Goal: Information Seeking & Learning: Stay updated

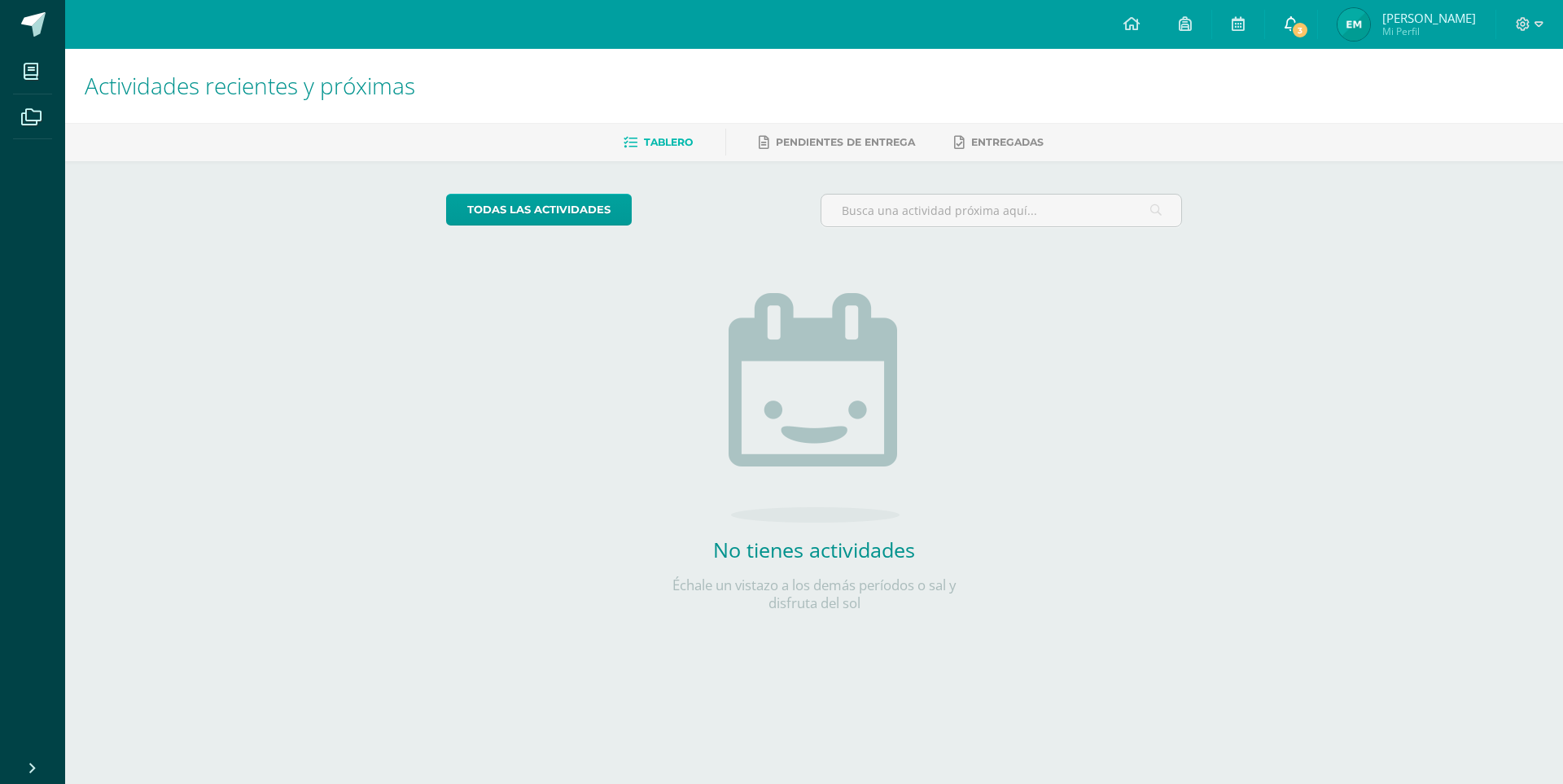
click at [1284, 25] on icon at bounding box center [1290, 23] width 13 height 14
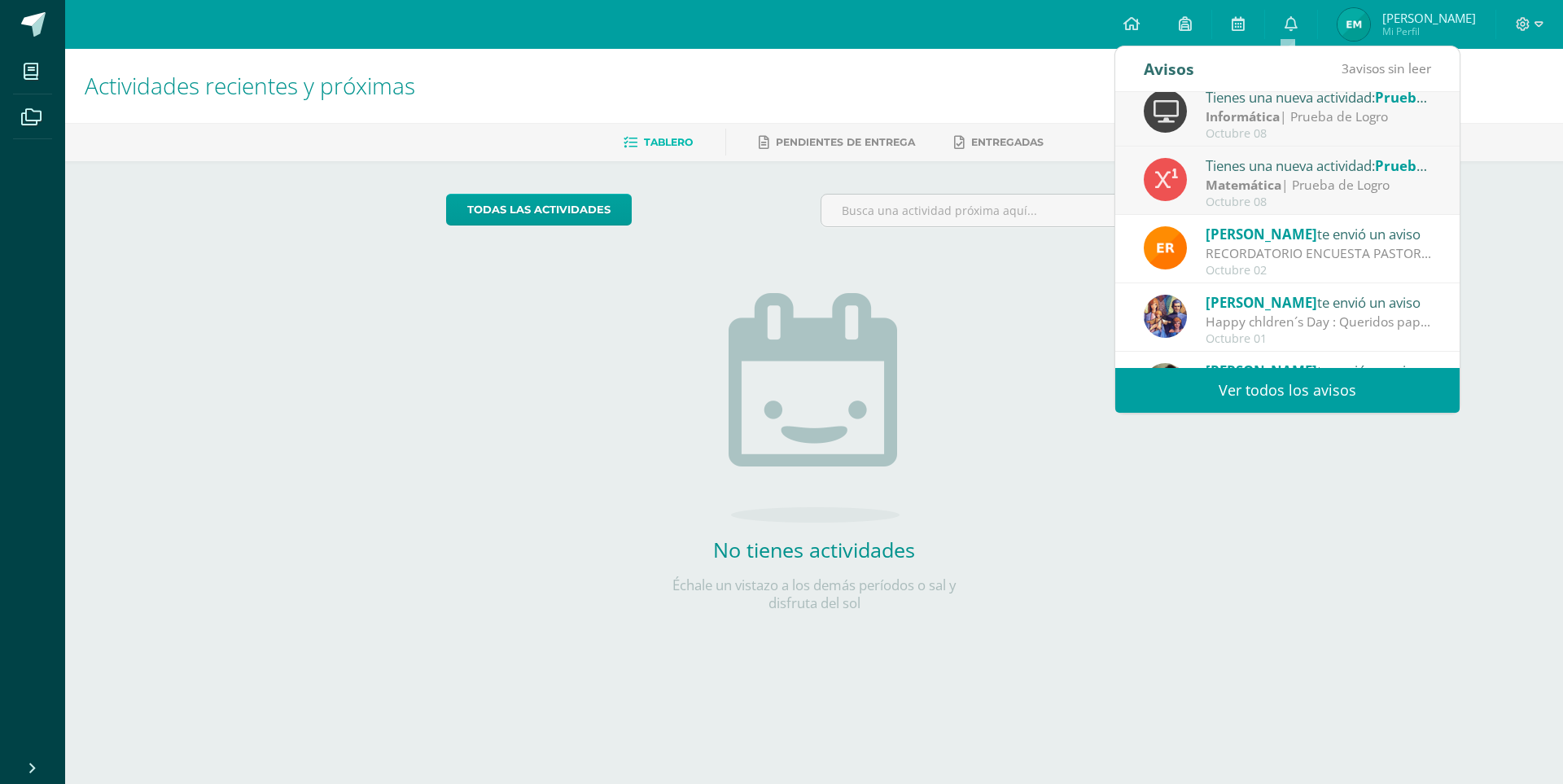
scroll to position [82, 0]
click at [1319, 178] on div "Matemática | Prueba de Logro" at bounding box center [1318, 186] width 226 height 19
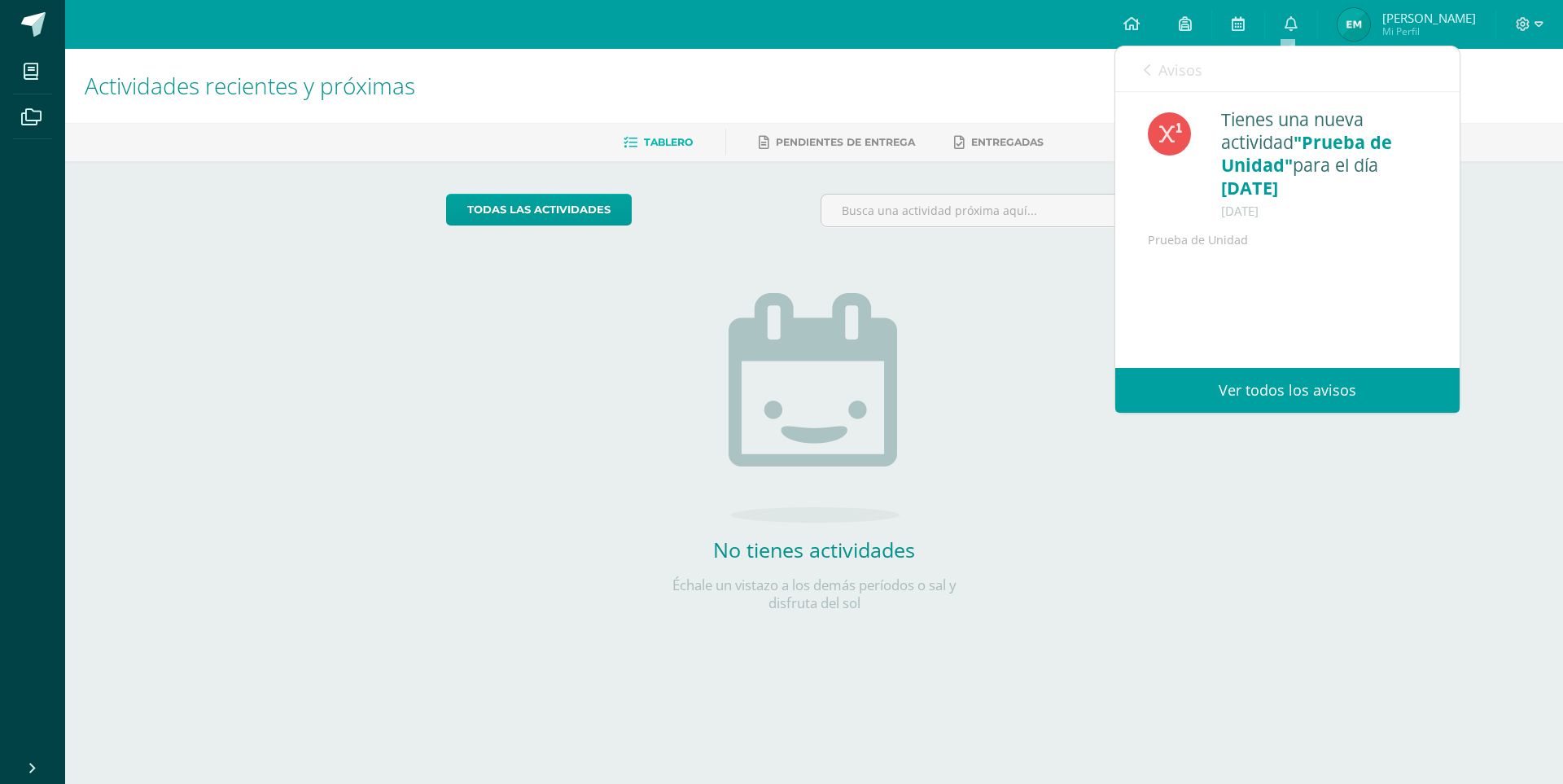
click at [1145, 81] on link "Avisos" at bounding box center [1173, 70] width 59 height 47
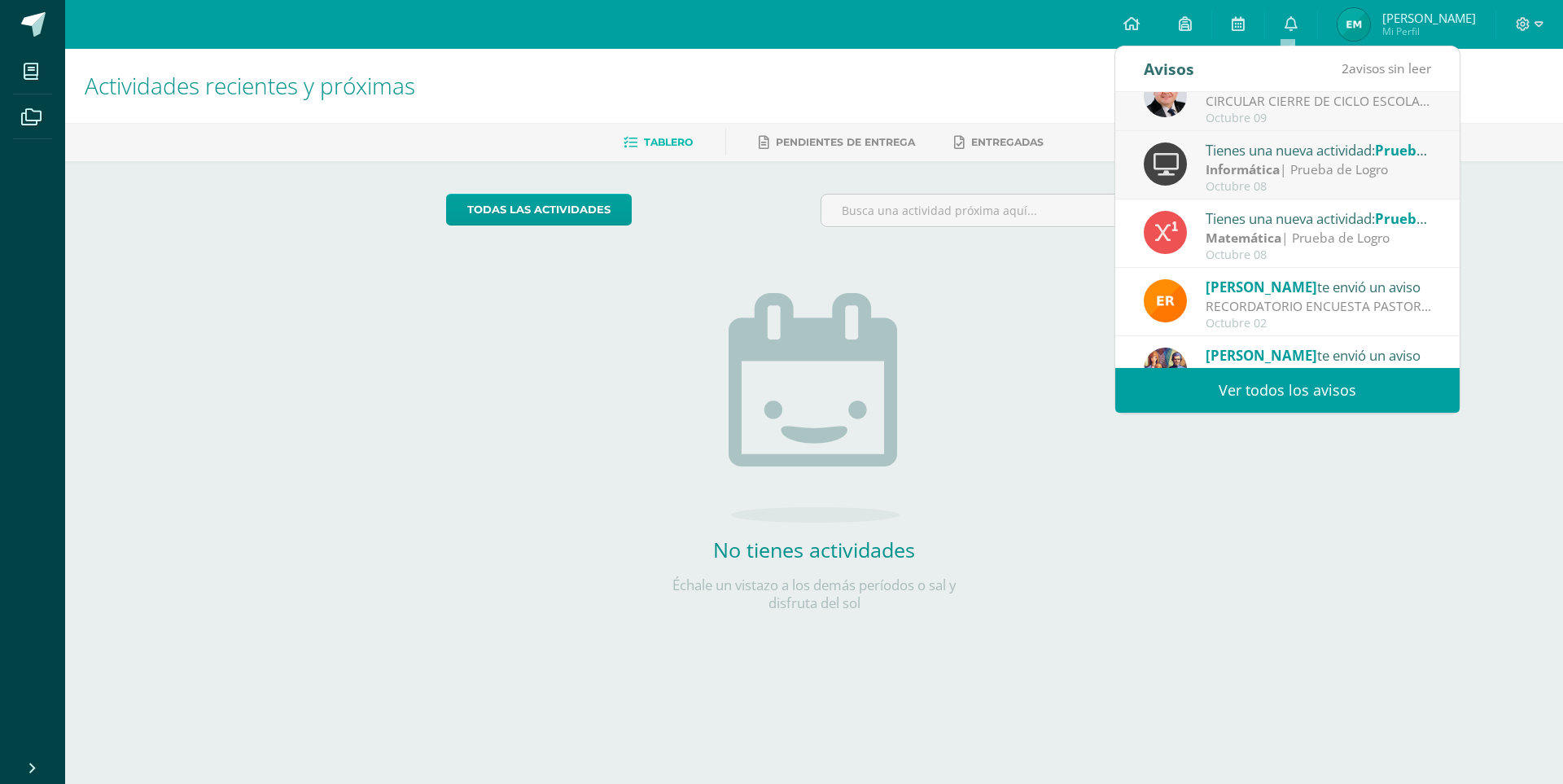
scroll to position [0, 0]
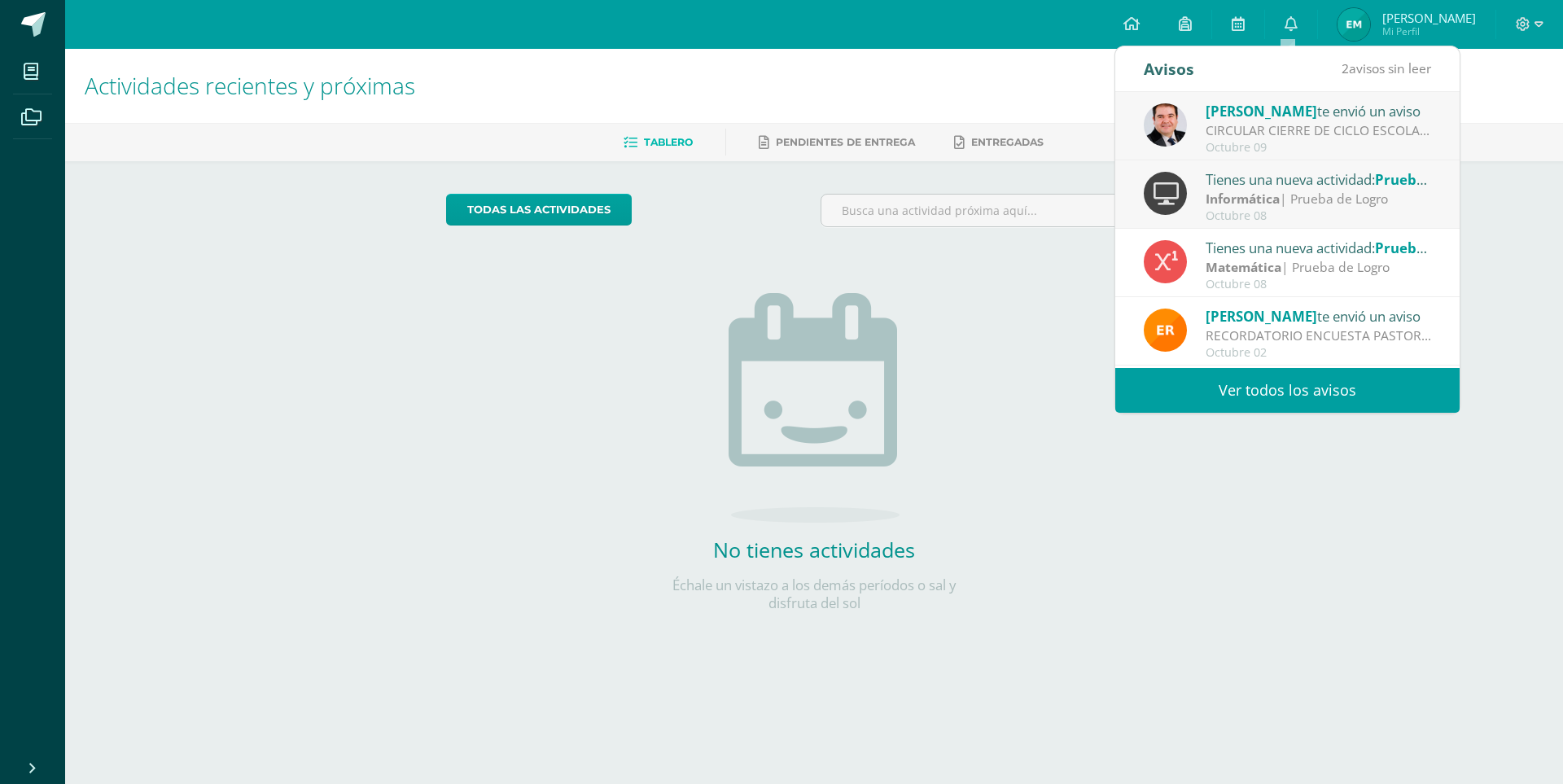
click at [1278, 262] on strong "Matemática" at bounding box center [1243, 267] width 76 height 18
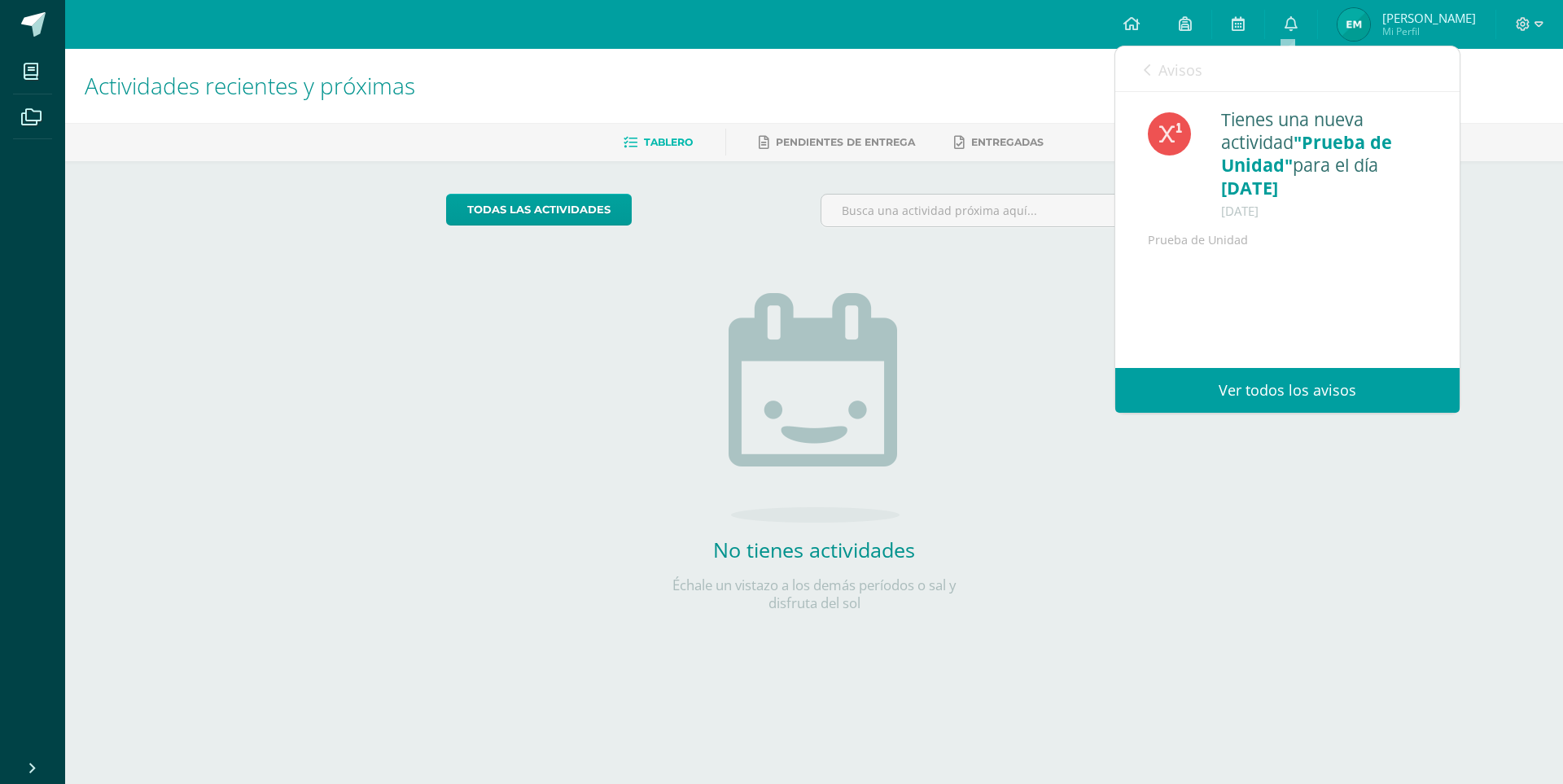
click at [1143, 71] on div "Avisos 2 avisos sin leer Avisos" at bounding box center [1287, 70] width 344 height 46
click at [1152, 68] on link "Avisos" at bounding box center [1173, 70] width 59 height 47
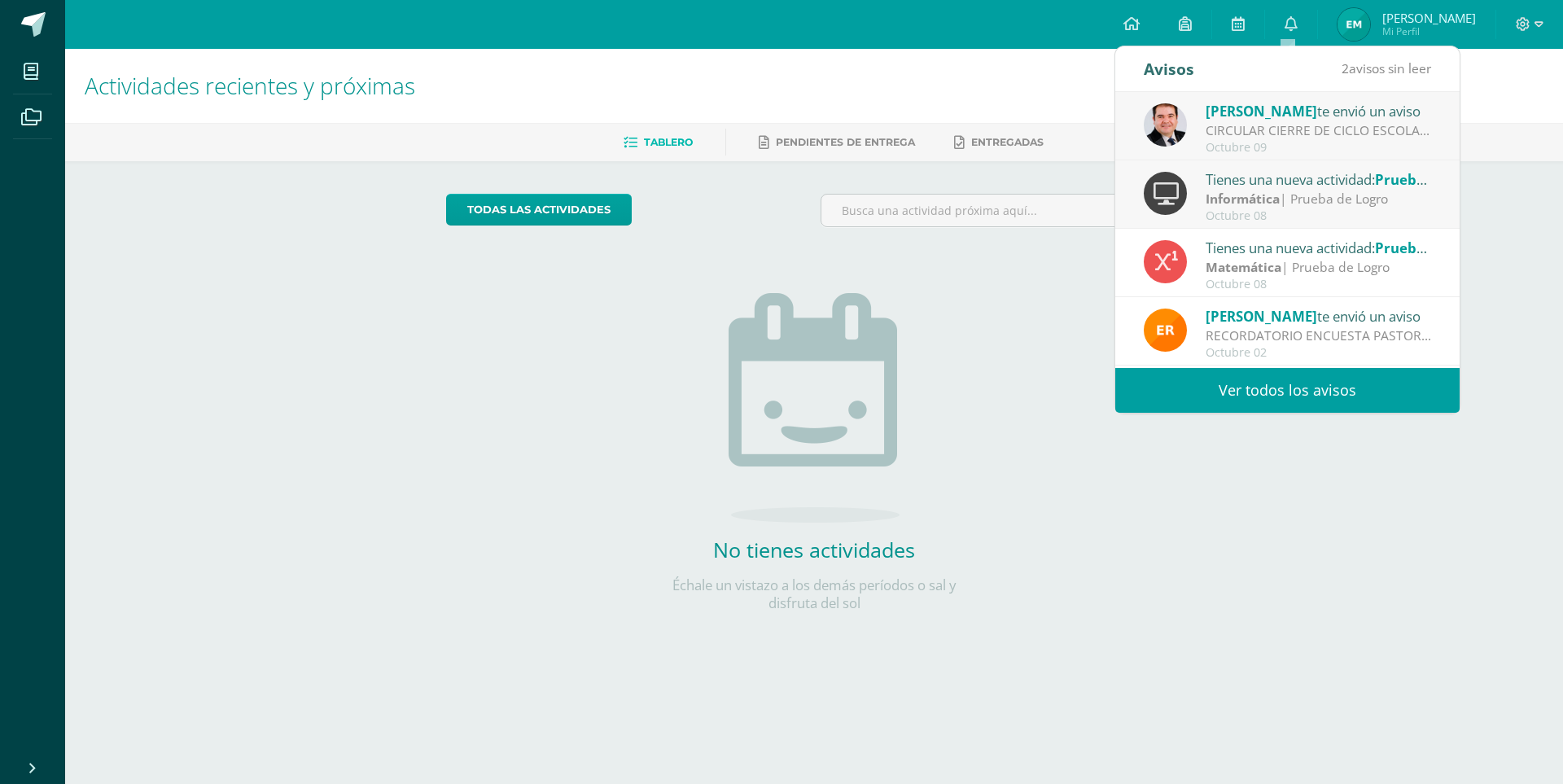
click at [1301, 191] on div "Informática | Prueba de Logro" at bounding box center [1318, 199] width 226 height 19
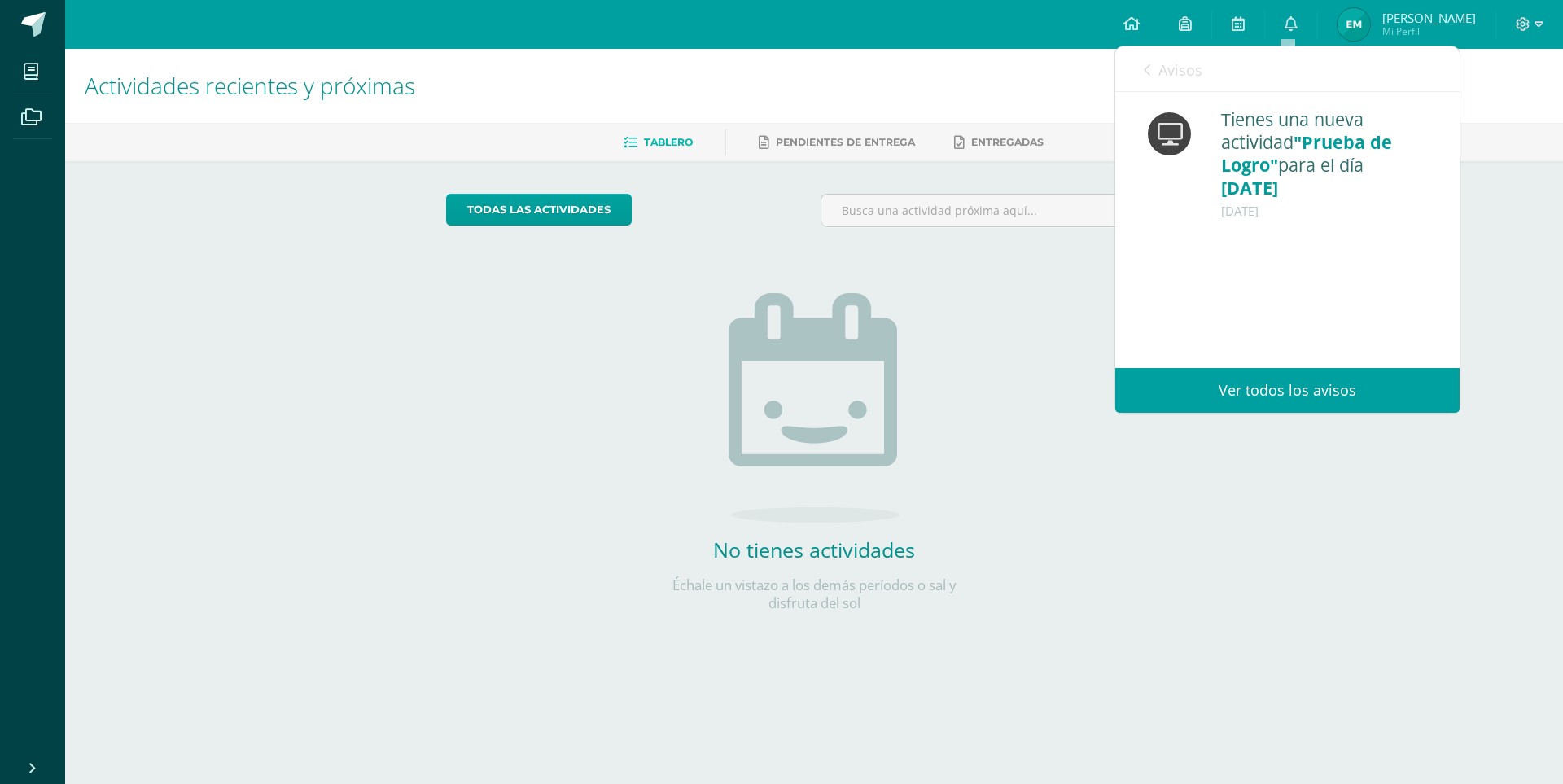
click at [1143, 63] on div "Avisos 1 avisos sin leer Avisos" at bounding box center [1287, 70] width 344 height 46
click at [1148, 76] on icon at bounding box center [1148, 70] width 7 height 13
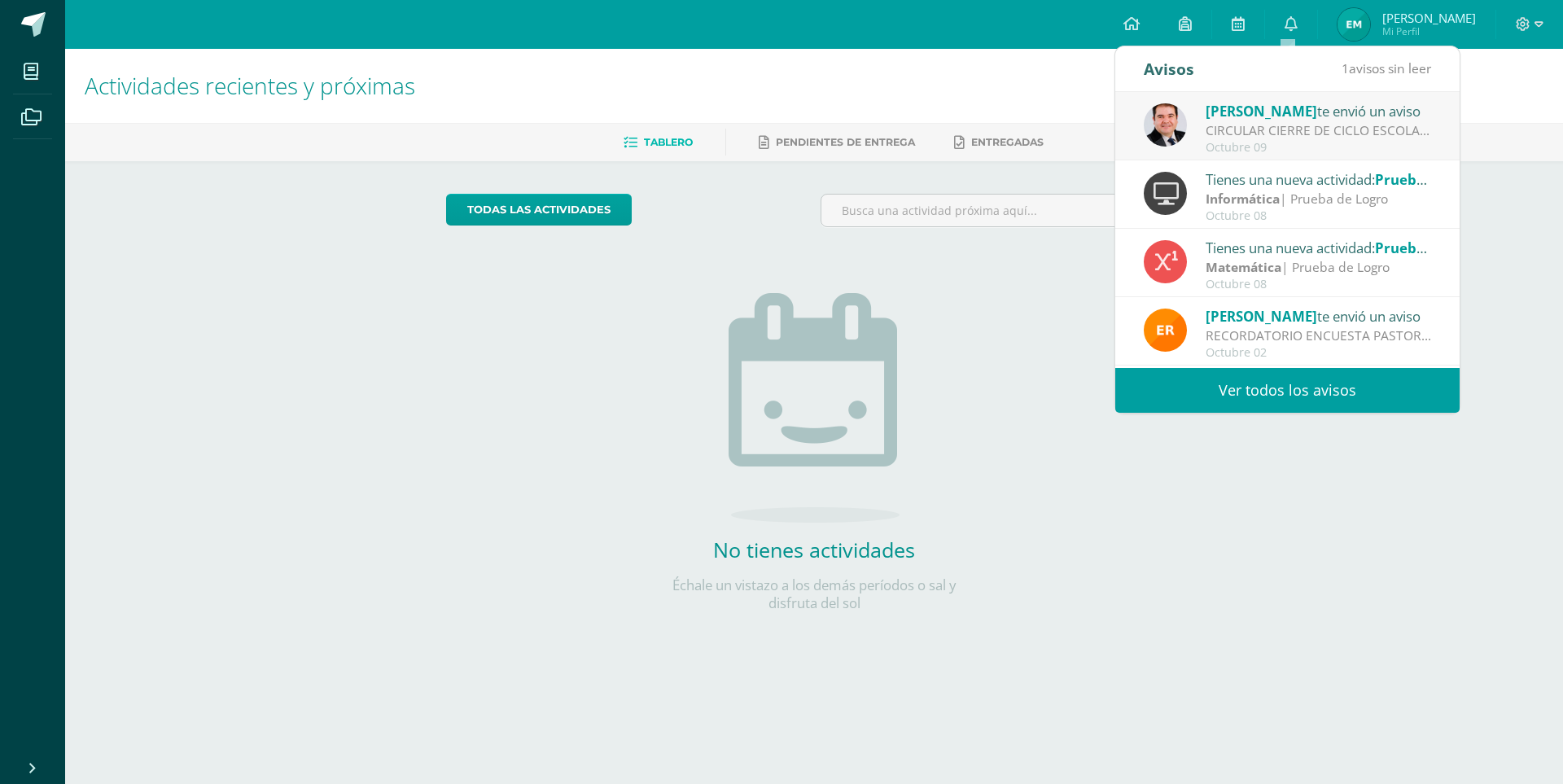
click at [1273, 127] on div "CIRCULAR CIERRE DE CICLO ESCOLAR 2025: Buenas tardes estimados Padres y Madres …" at bounding box center [1318, 131] width 226 height 19
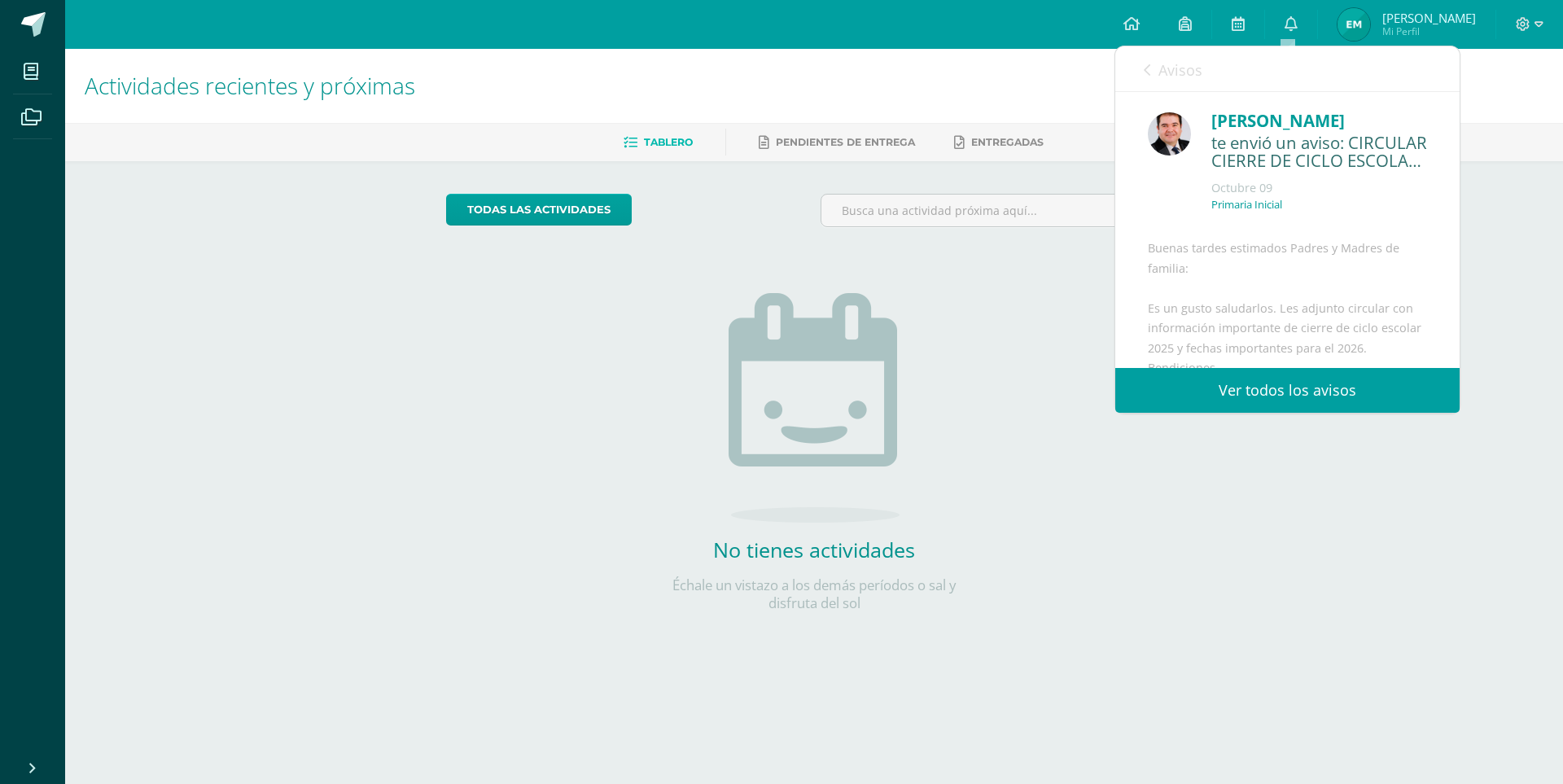
click at [1151, 73] on link "Avisos" at bounding box center [1173, 70] width 59 height 47
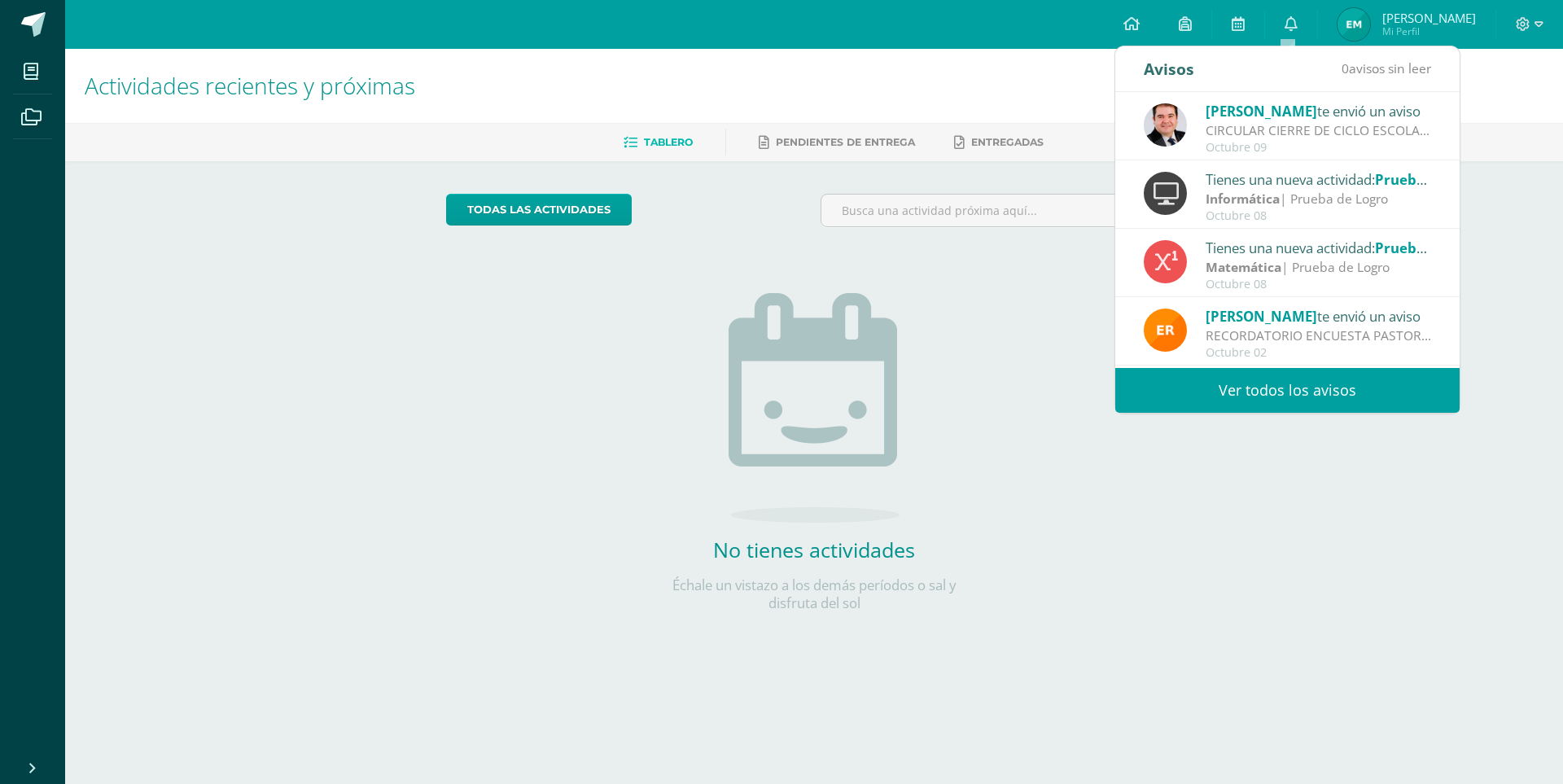
click at [1214, 265] on strong "Matemática" at bounding box center [1243, 267] width 76 height 18
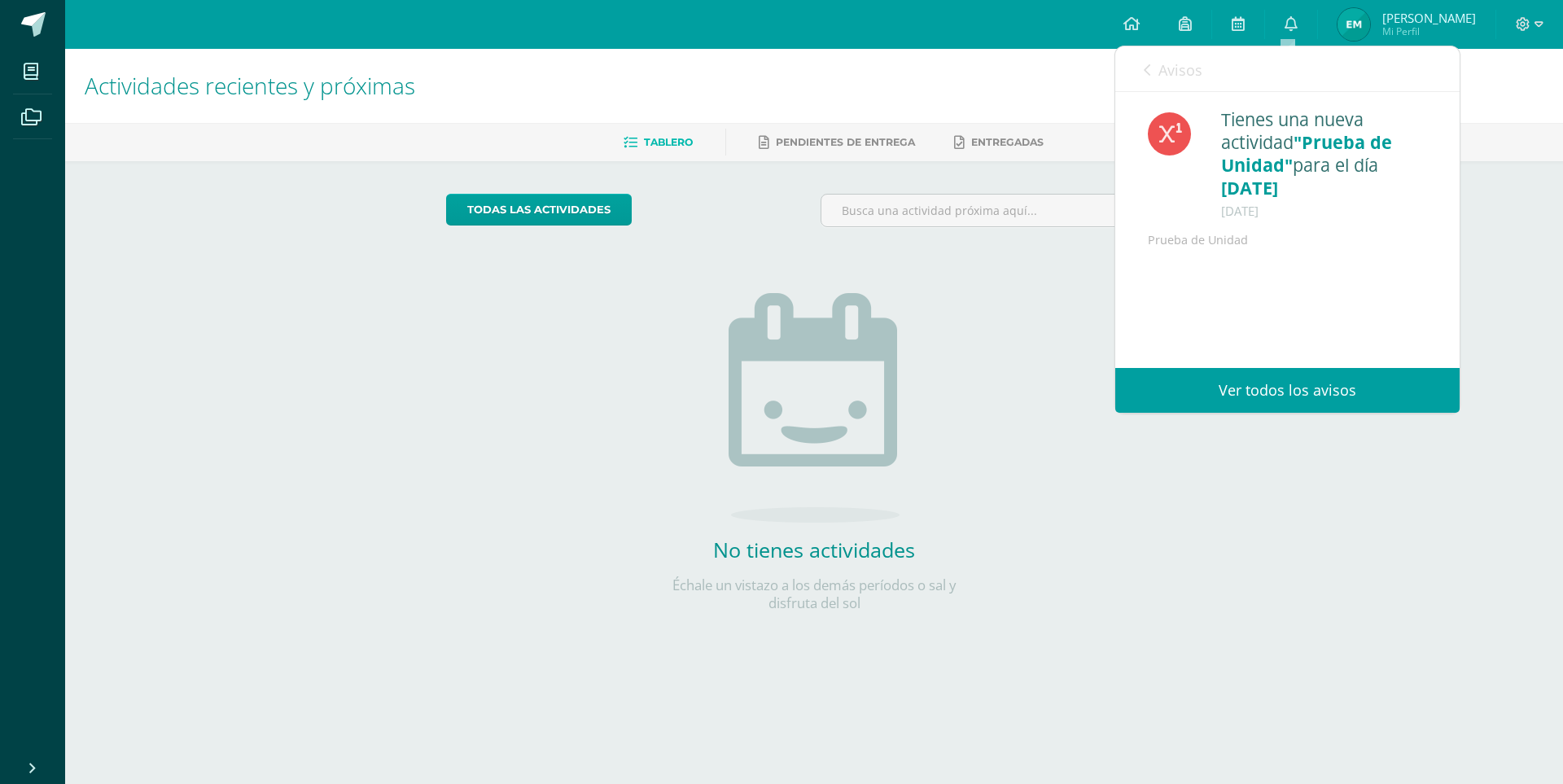
click at [1215, 399] on link "Ver todos los avisos" at bounding box center [1287, 390] width 344 height 45
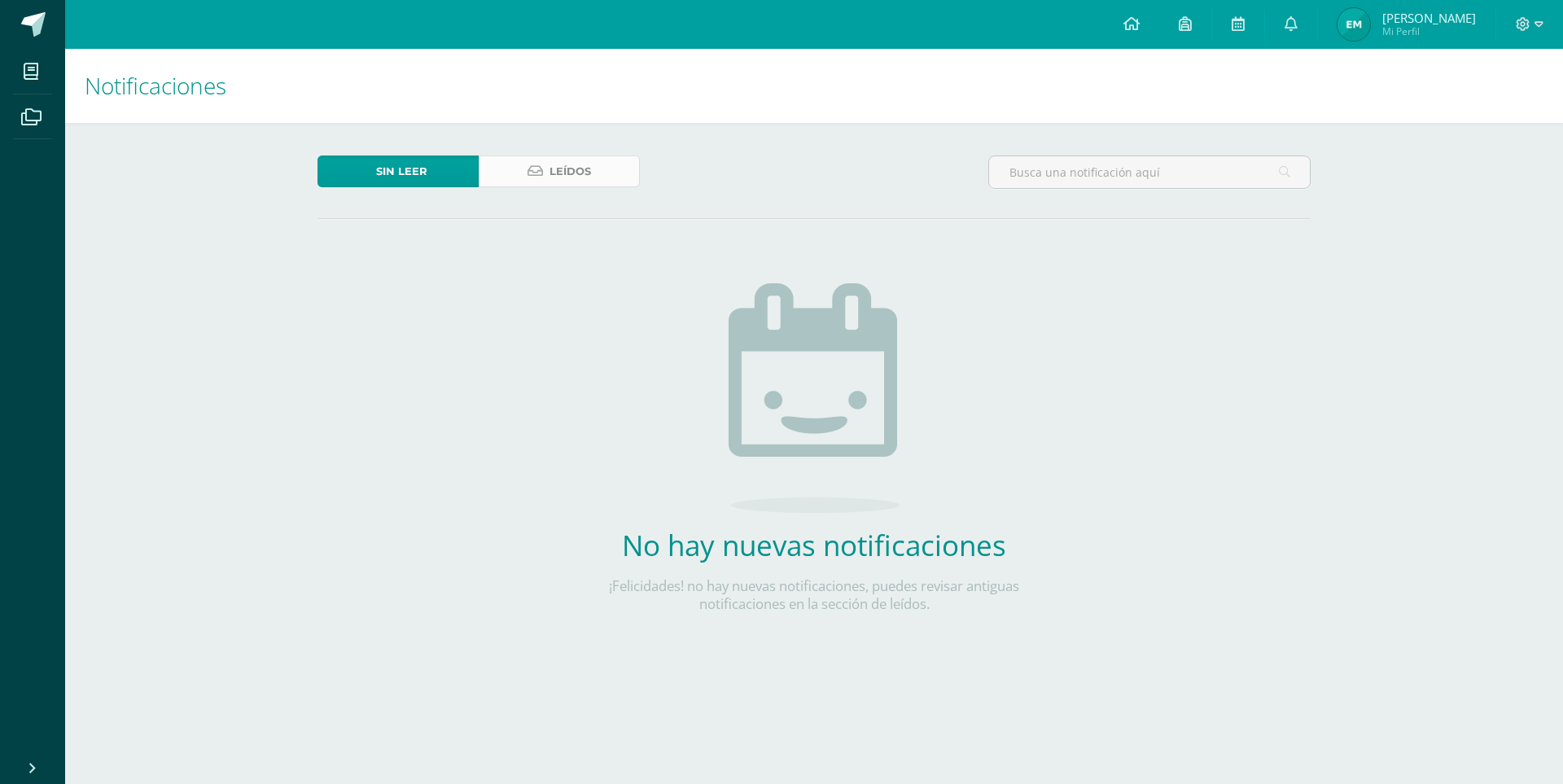
click at [530, 172] on icon at bounding box center [535, 172] width 15 height 14
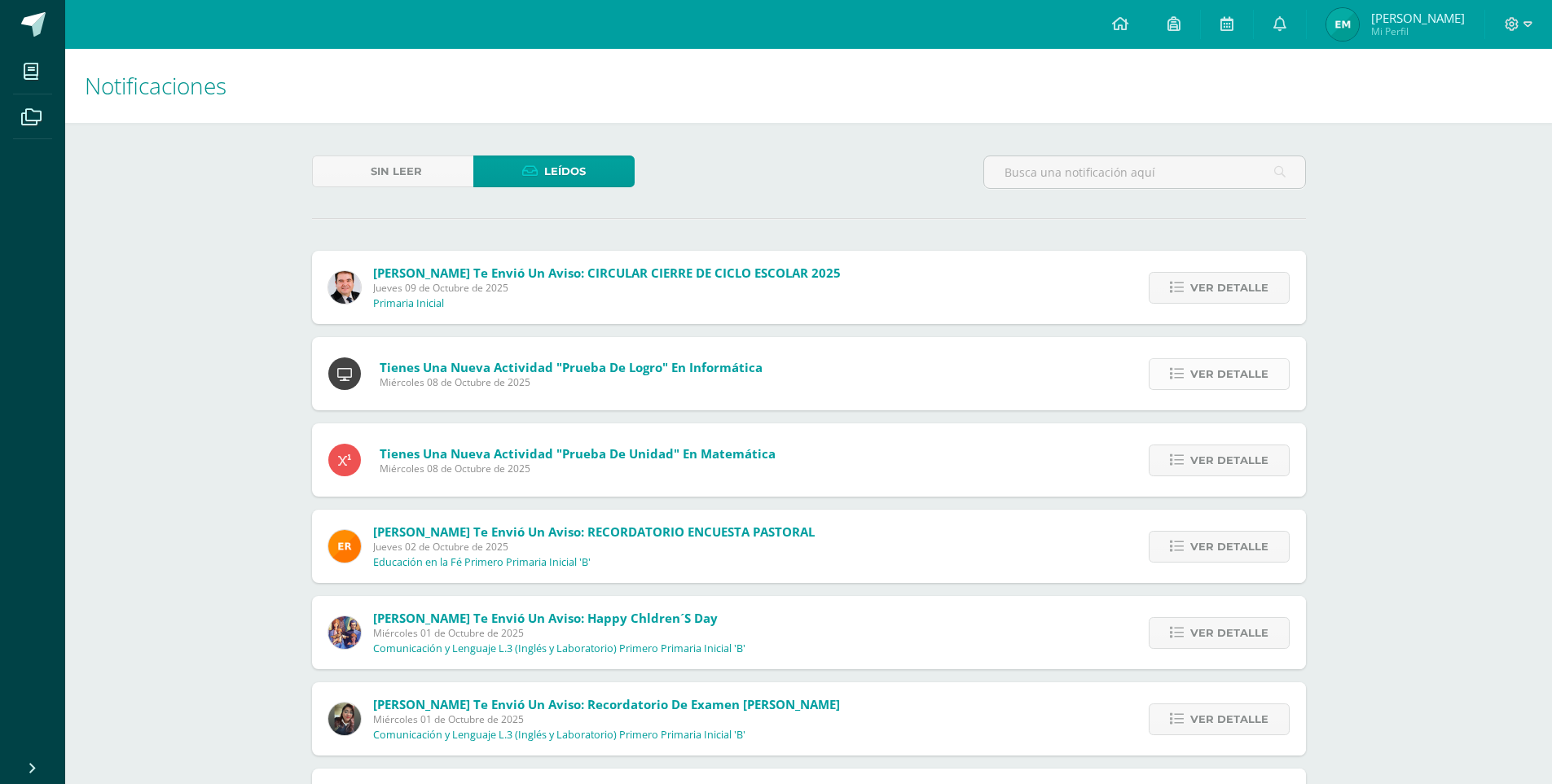
click at [1224, 367] on span "Ver detalle" at bounding box center [1229, 374] width 78 height 30
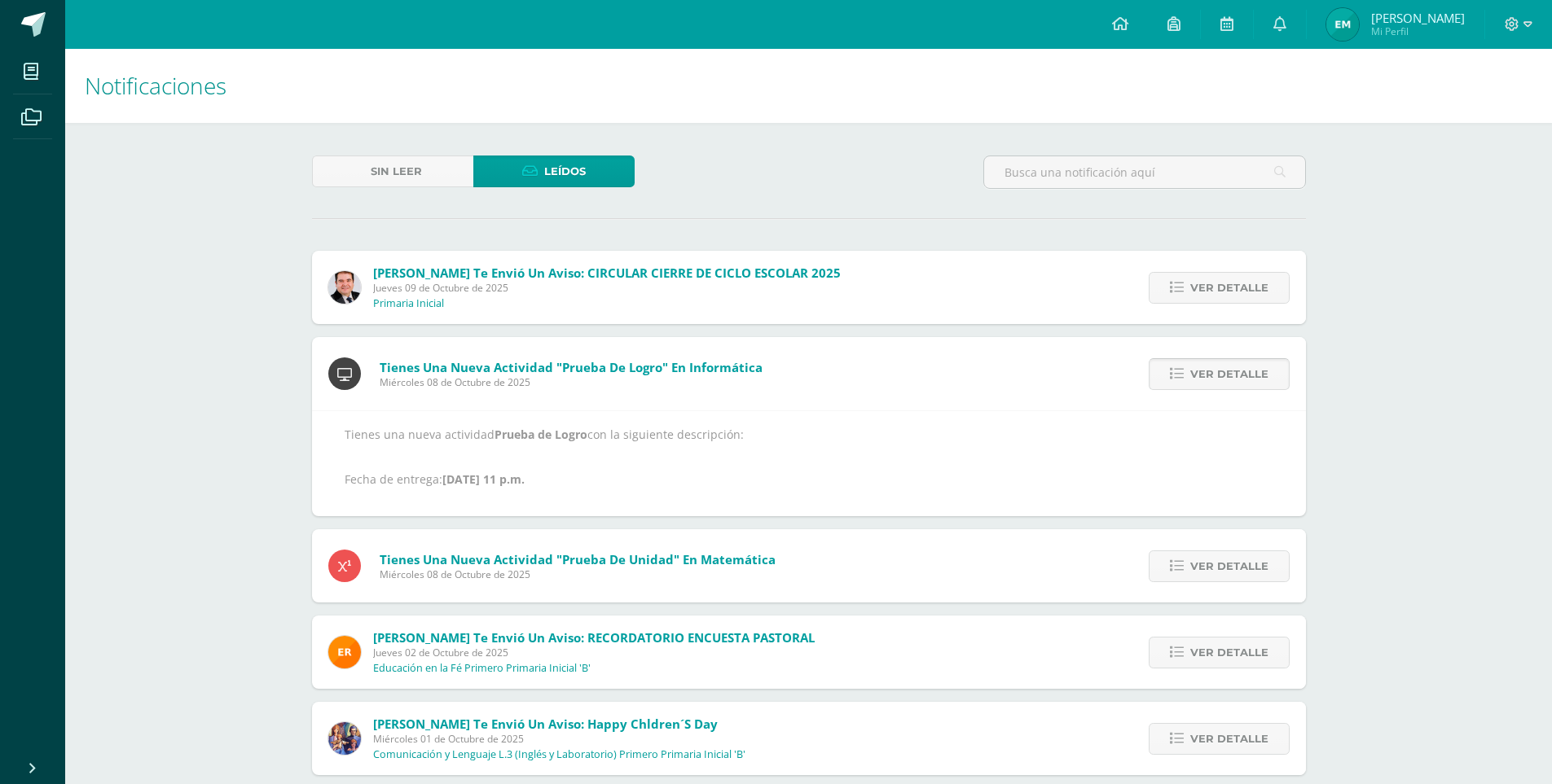
click at [1224, 367] on span "Ver detalle" at bounding box center [1229, 374] width 78 height 30
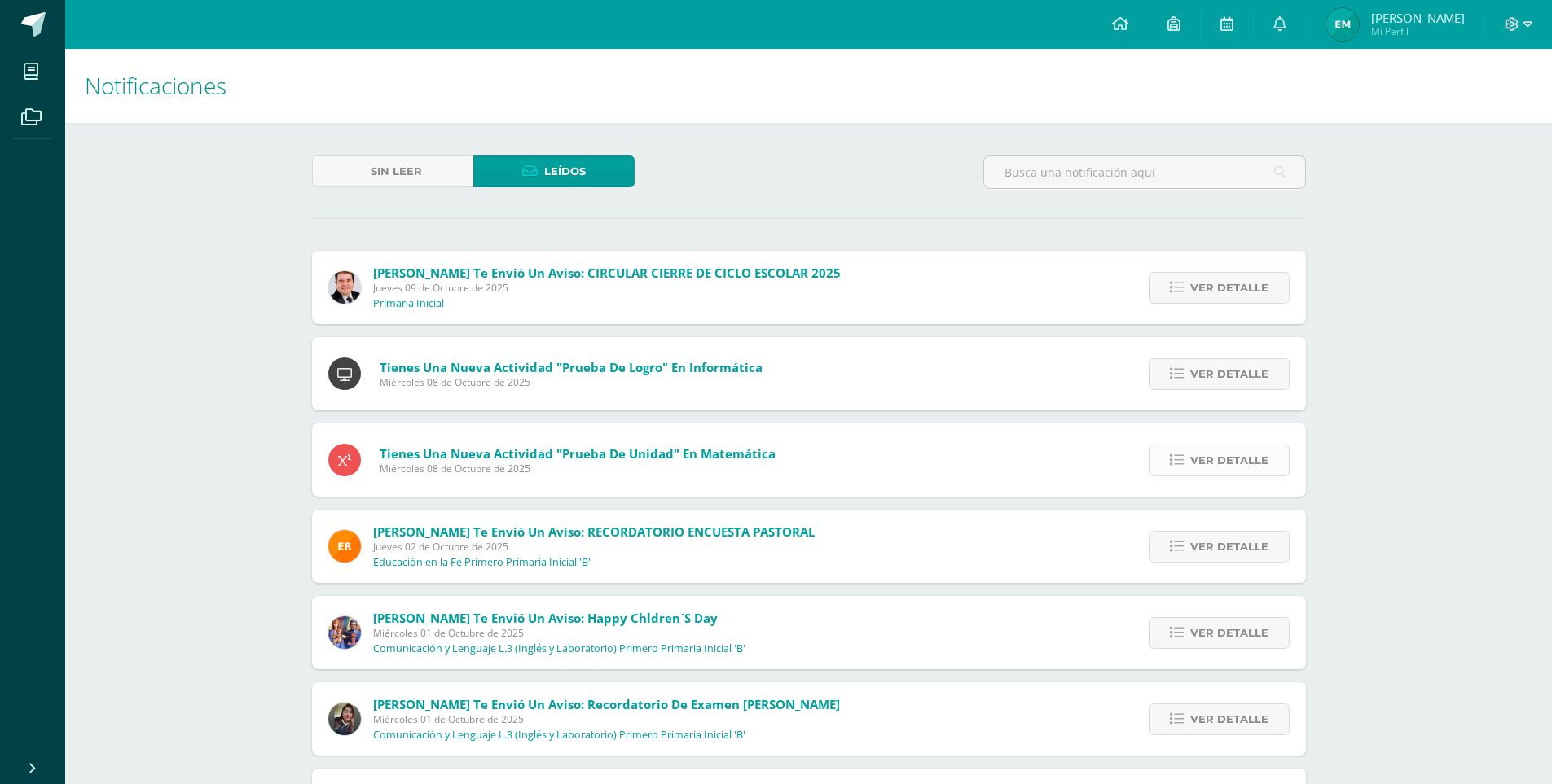
click at [1216, 453] on span "Ver detalle" at bounding box center [1229, 460] width 78 height 30
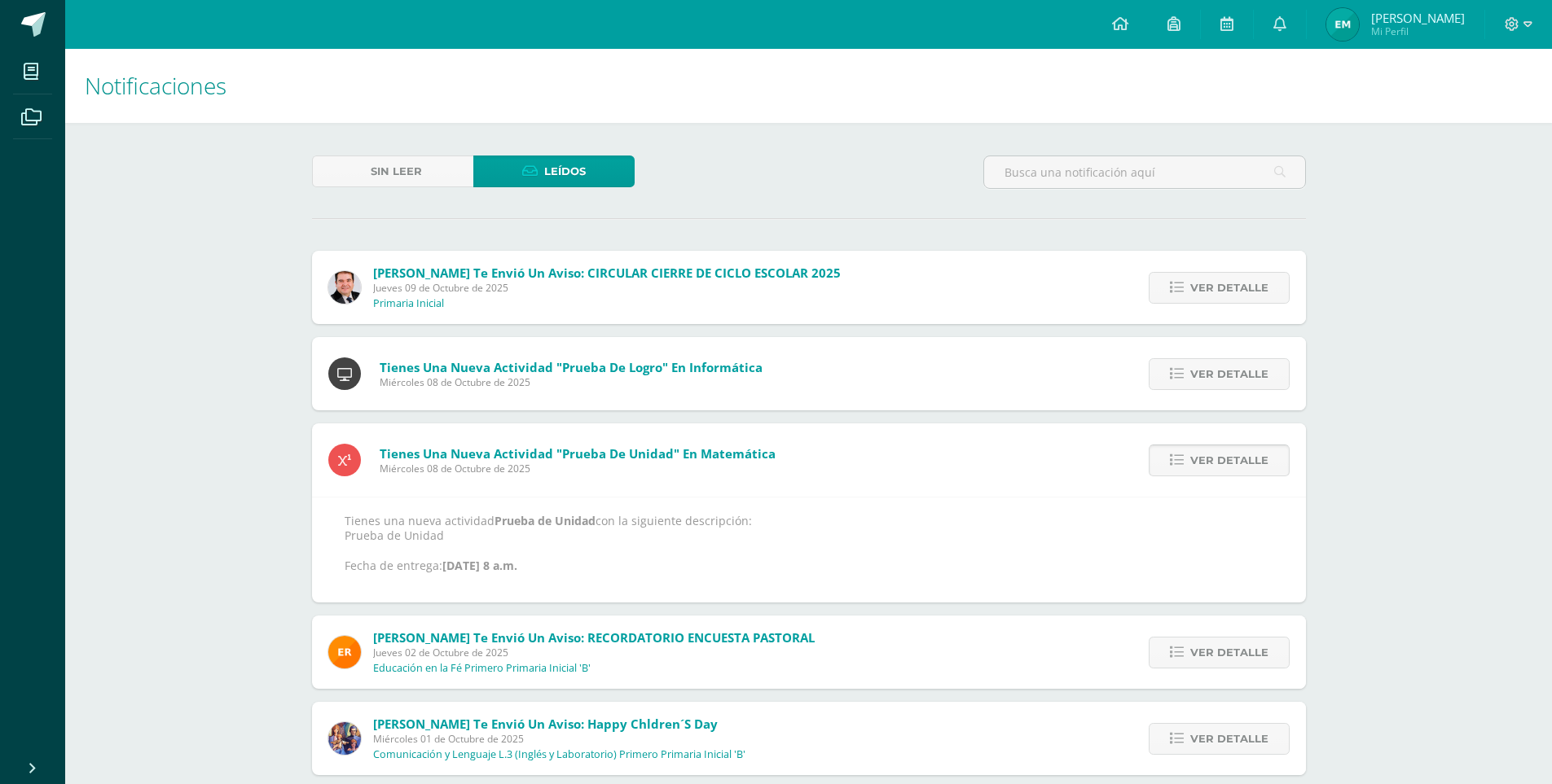
click at [1227, 467] on span "Ver detalle" at bounding box center [1229, 460] width 78 height 30
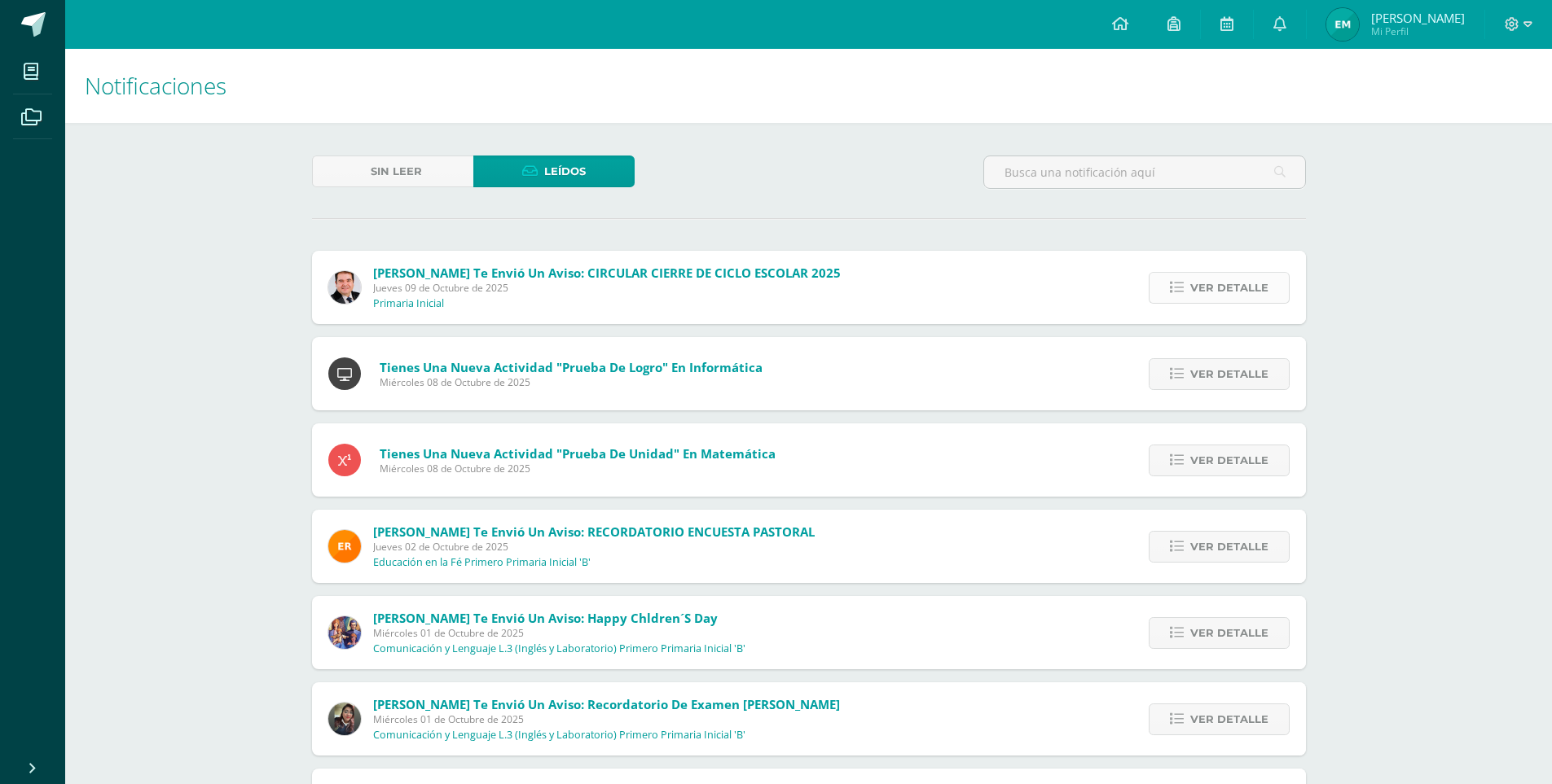
click at [1174, 284] on icon at bounding box center [1176, 288] width 14 height 14
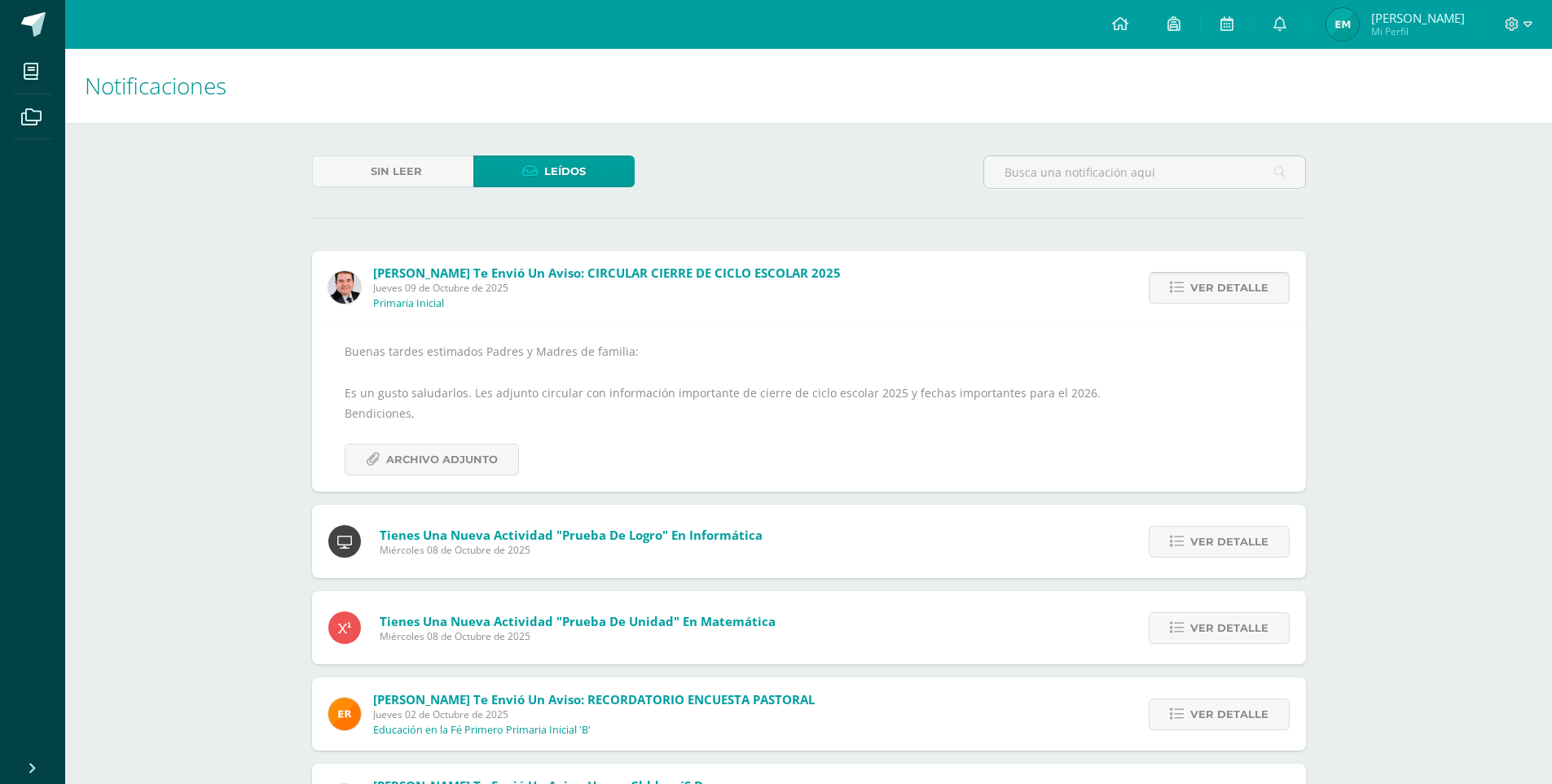
click at [1174, 284] on icon at bounding box center [1176, 288] width 14 height 14
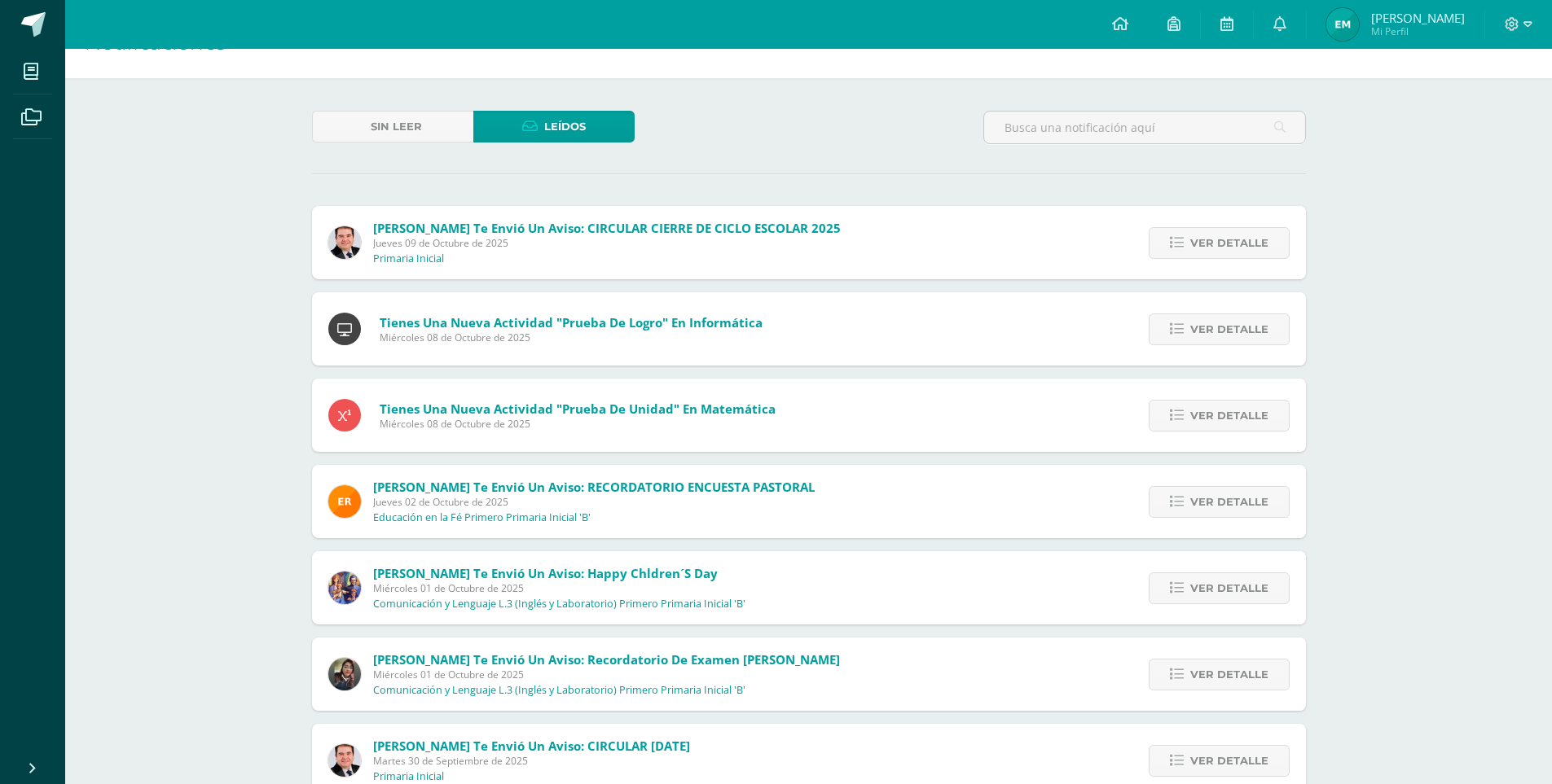
scroll to position [82, 0]
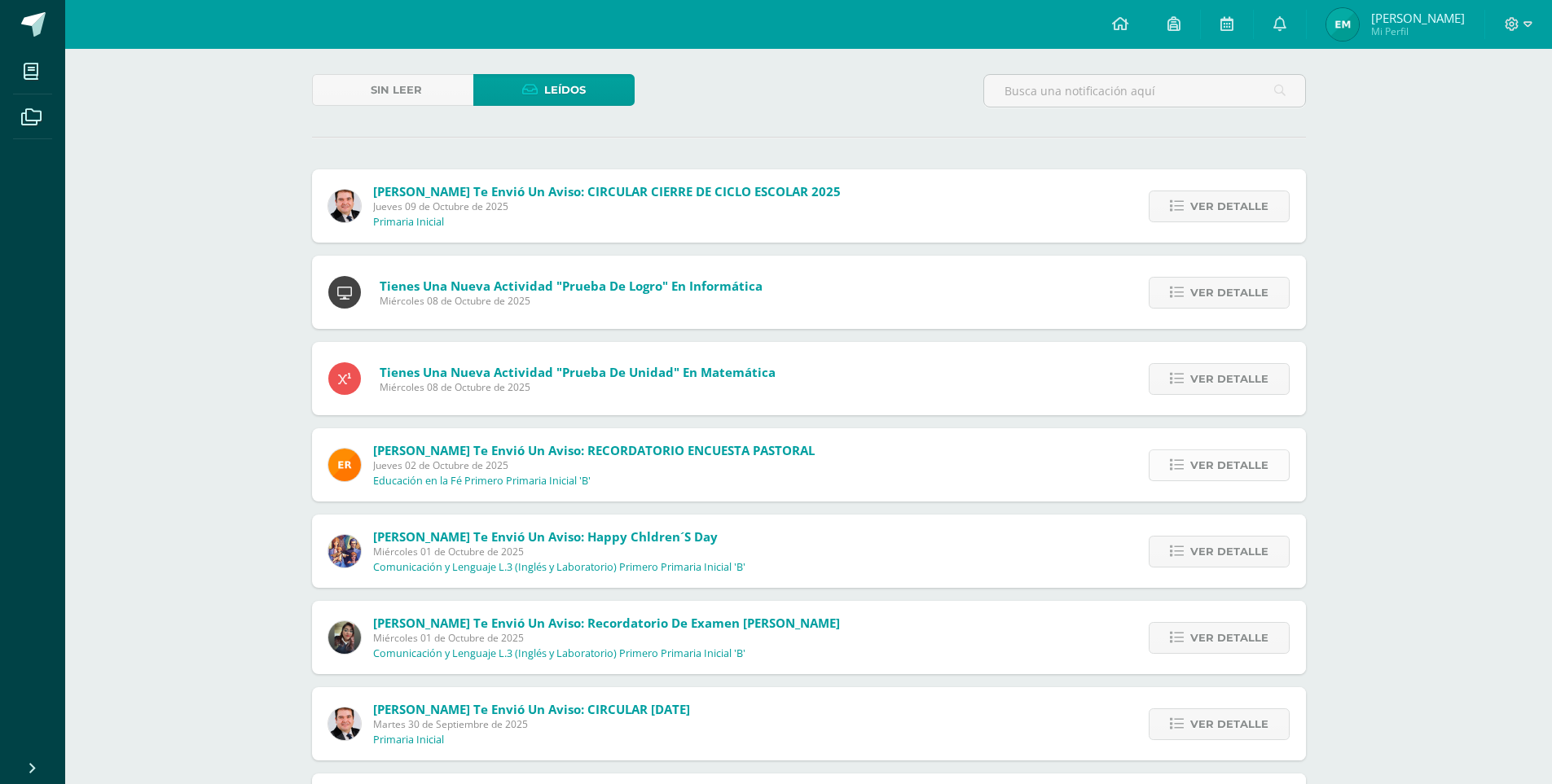
click at [1244, 468] on span "Ver detalle" at bounding box center [1229, 465] width 78 height 30
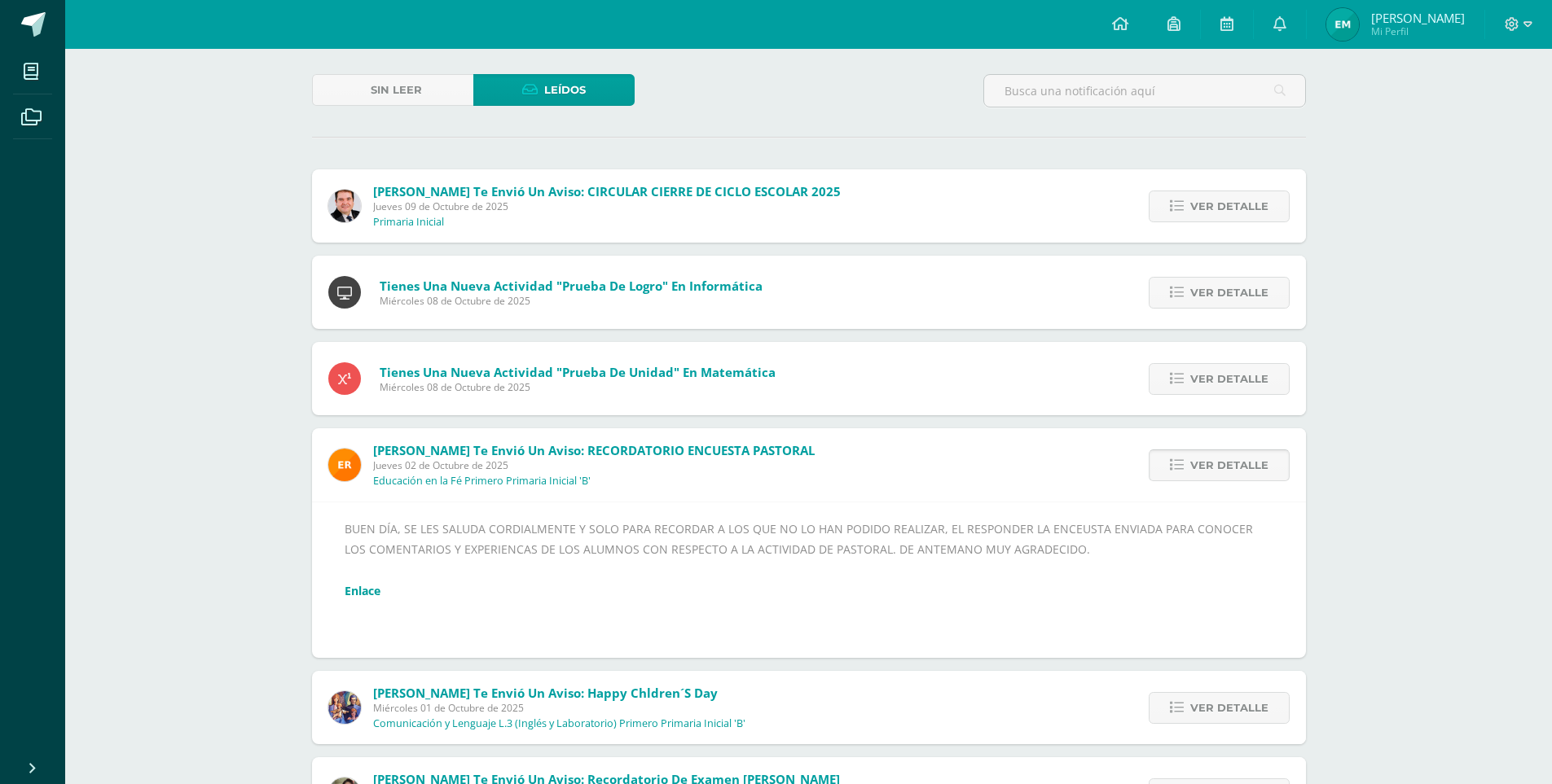
click at [1224, 463] on span "Ver detalle" at bounding box center [1229, 465] width 78 height 30
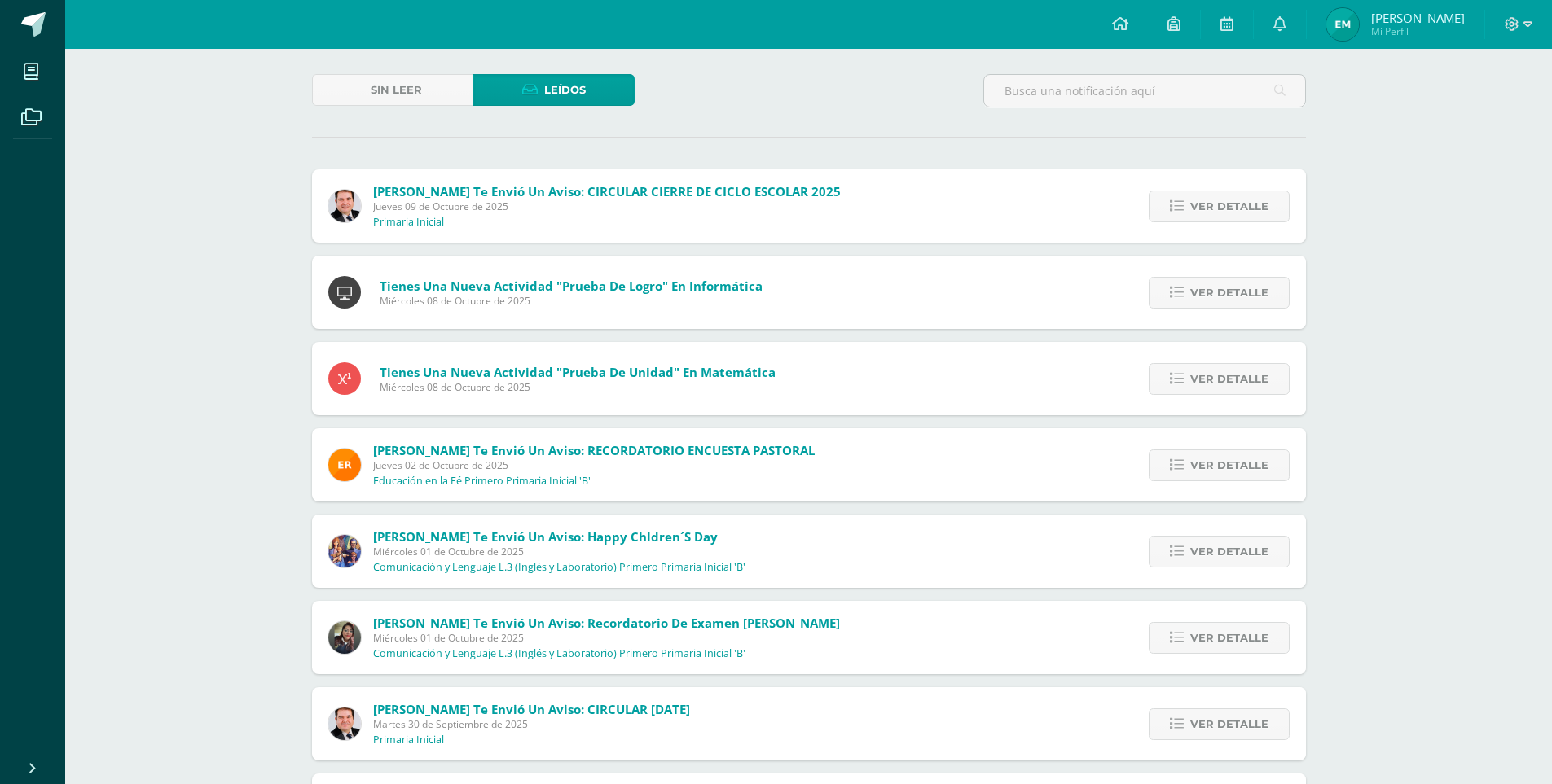
scroll to position [163, 0]
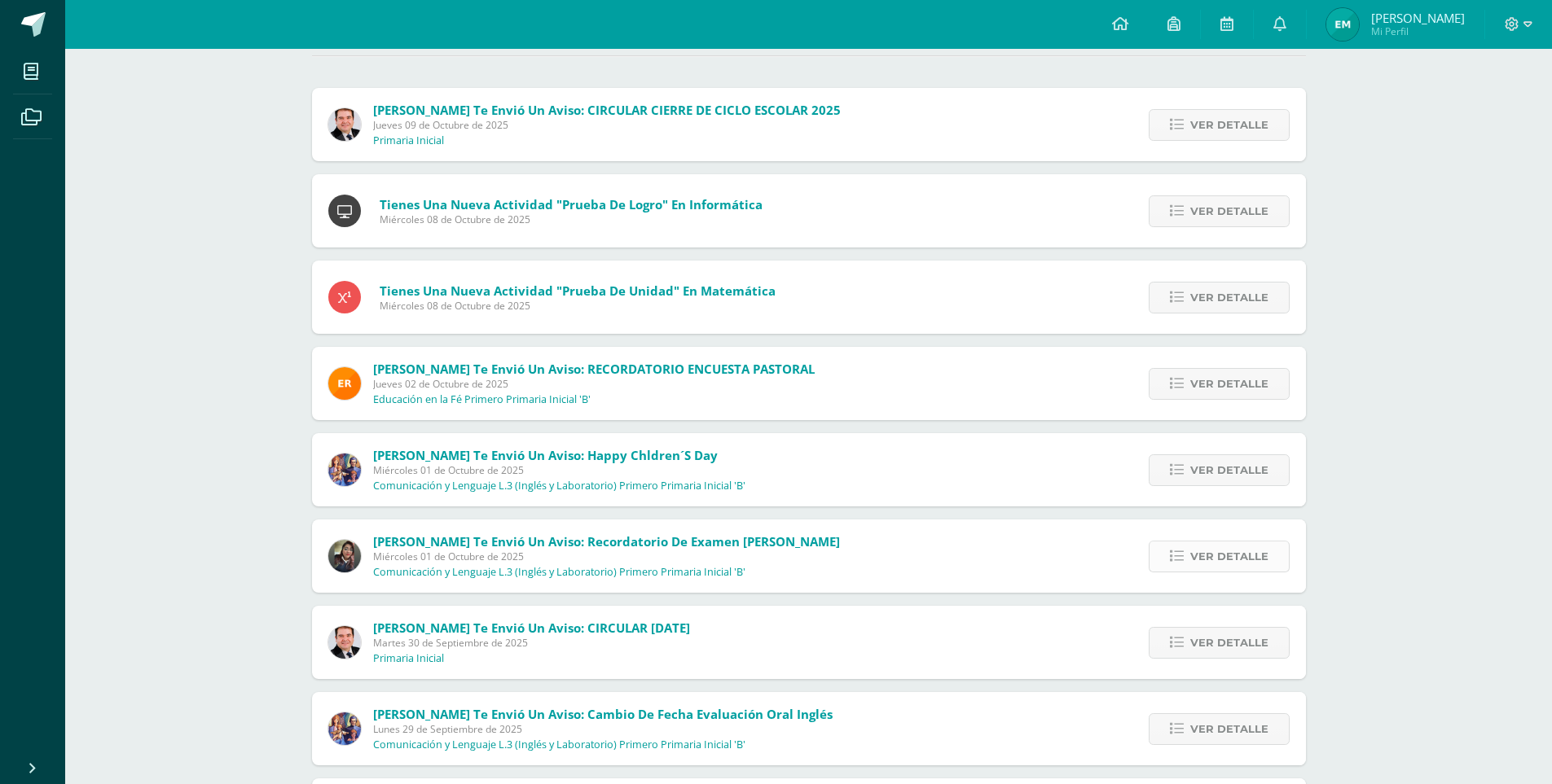
click at [1201, 553] on span "Ver detalle" at bounding box center [1229, 556] width 78 height 30
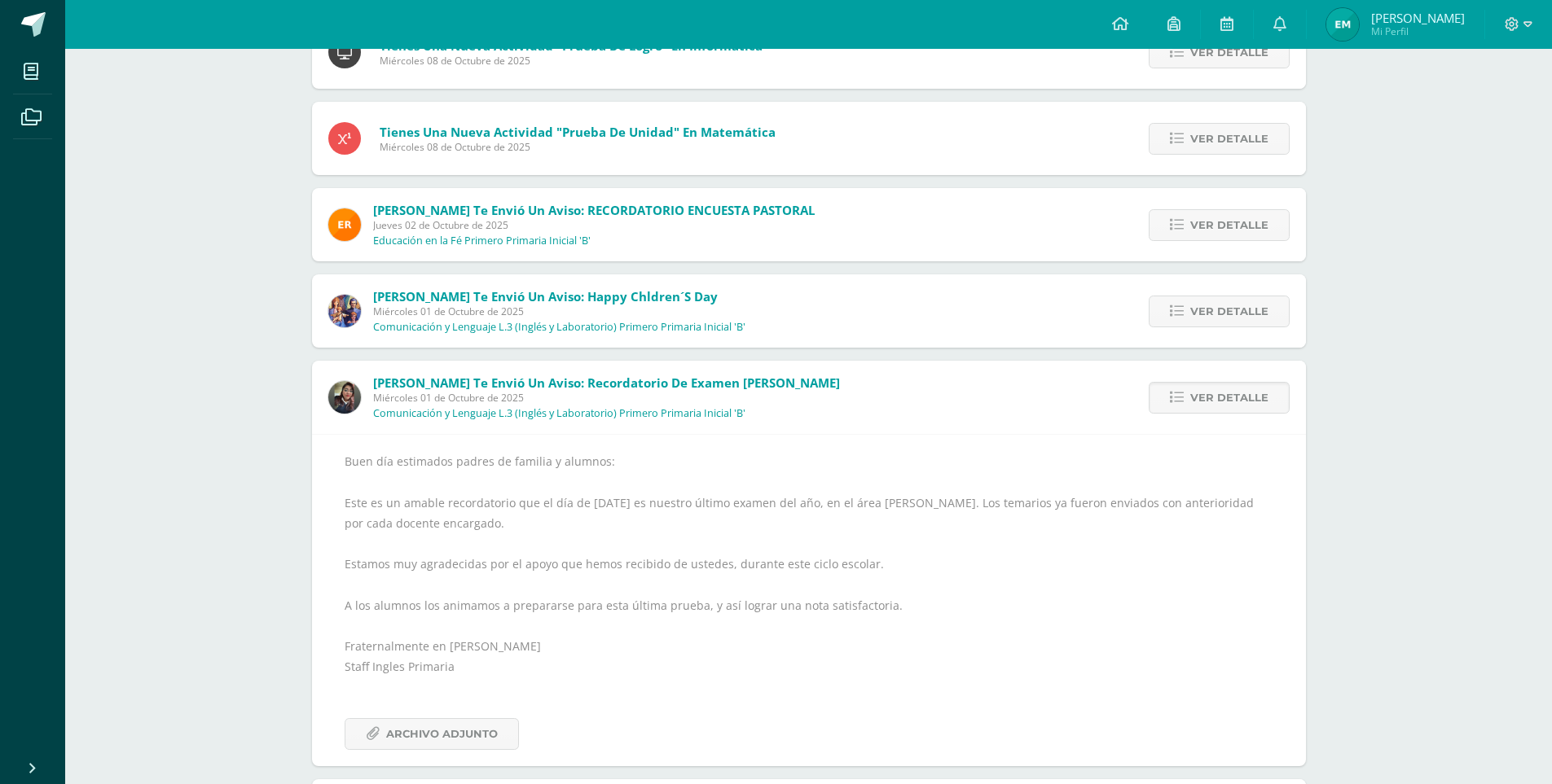
scroll to position [325, 0]
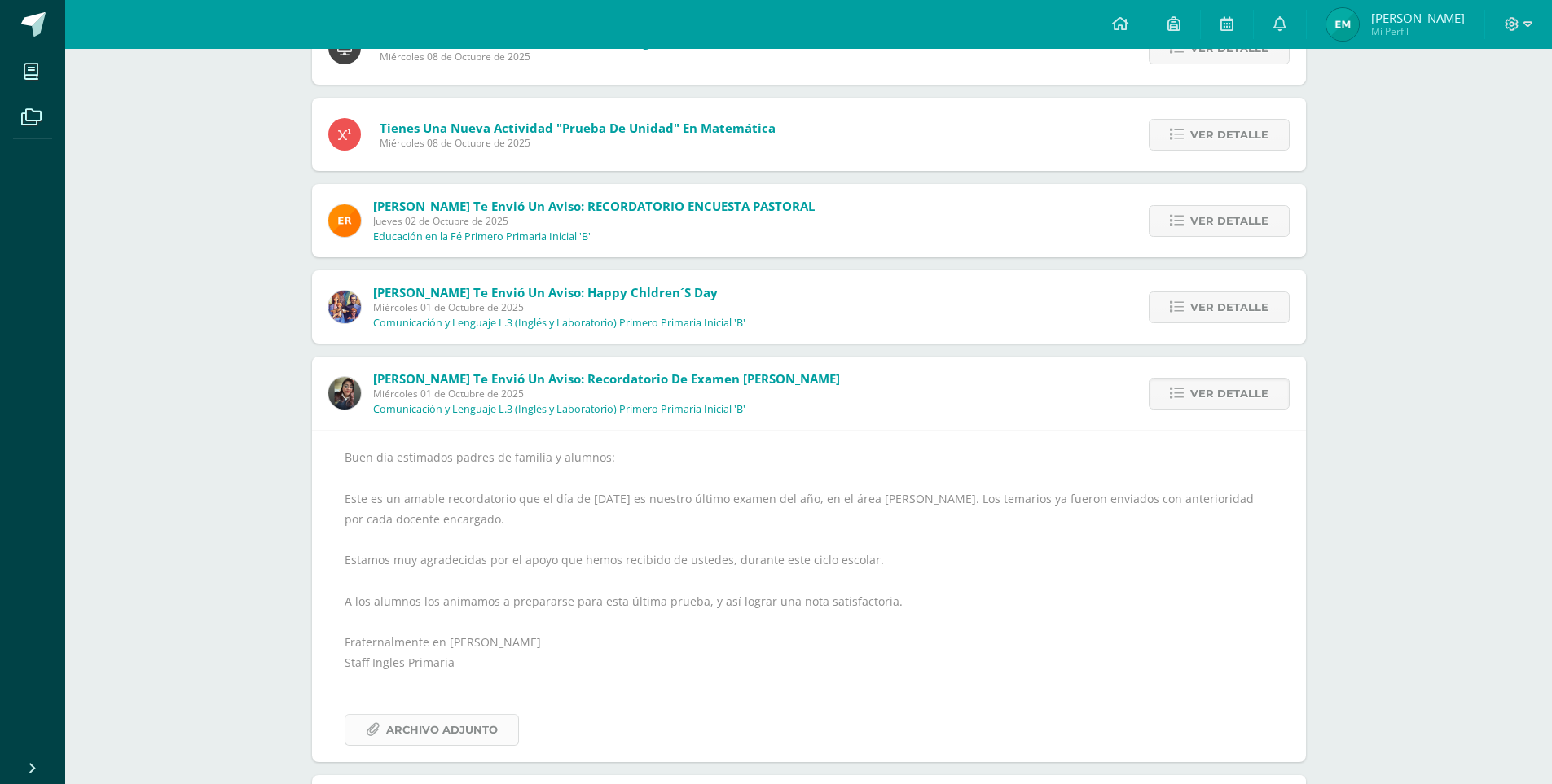
click at [458, 734] on span "Archivo Adjunto" at bounding box center [441, 729] width 111 height 30
click at [1192, 401] on span "Ver detalle" at bounding box center [1229, 393] width 78 height 30
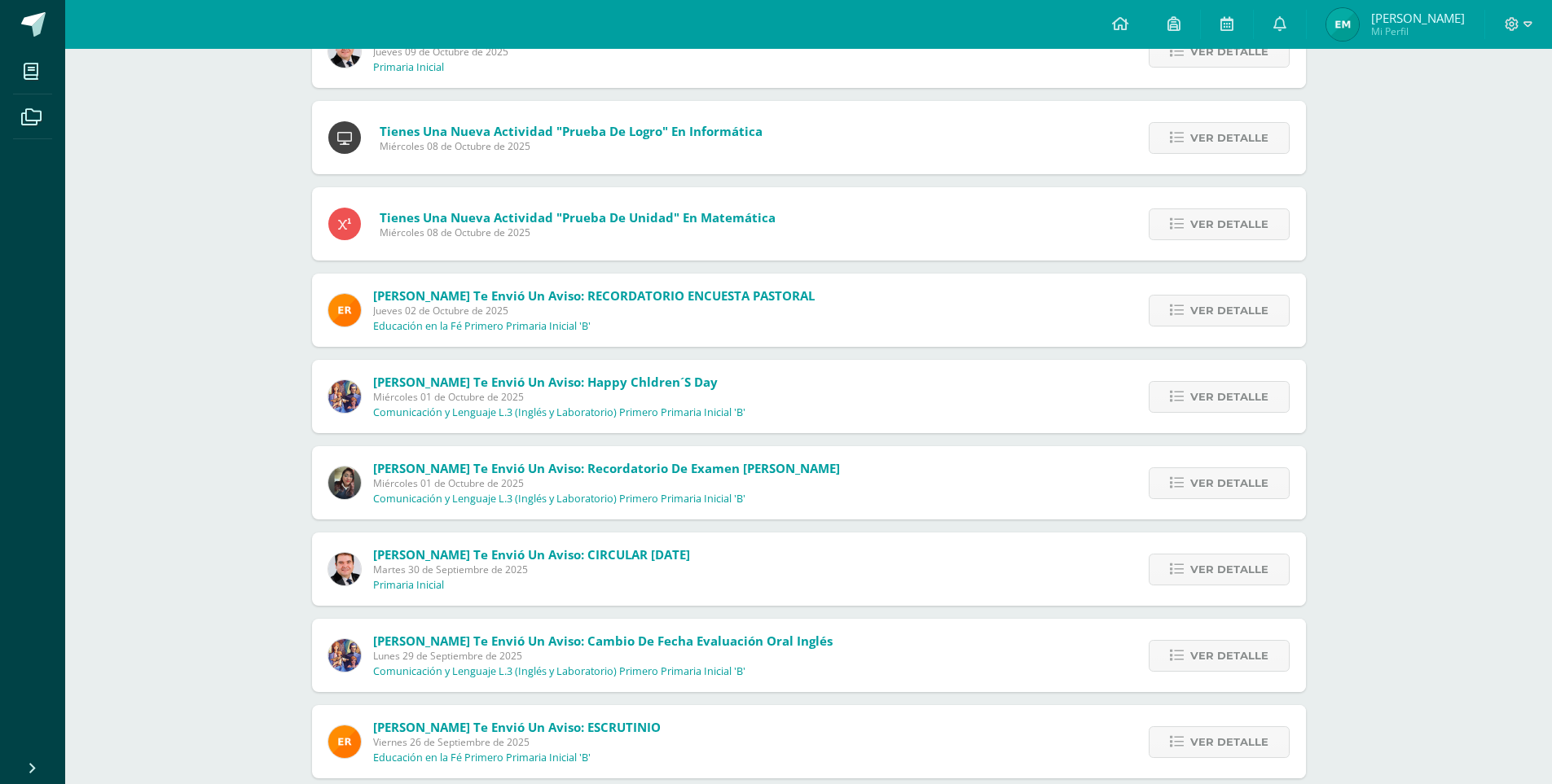
scroll to position [0, 0]
